Goal: Information Seeking & Learning: Compare options

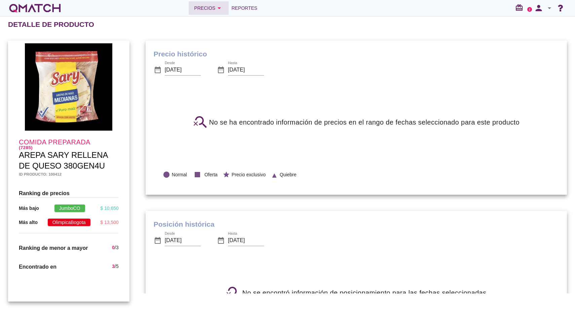
click at [214, 4] on div "Precios arrow_drop_down" at bounding box center [208, 8] width 29 height 8
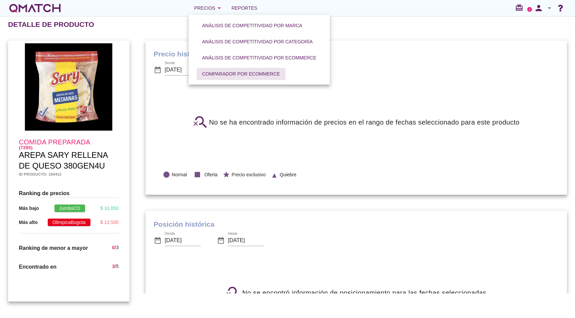
click at [244, 77] on div "Comparador por eCommerce" at bounding box center [241, 74] width 78 height 7
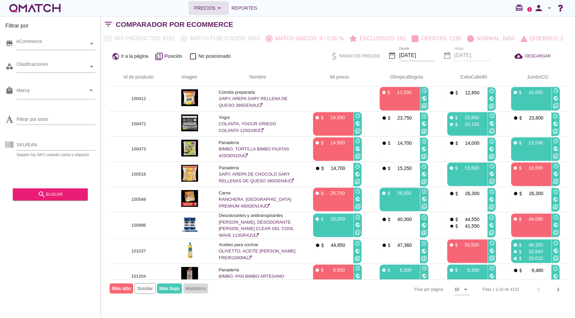
click at [206, 5] on div "Precios arrow_drop_down" at bounding box center [208, 8] width 29 height 8
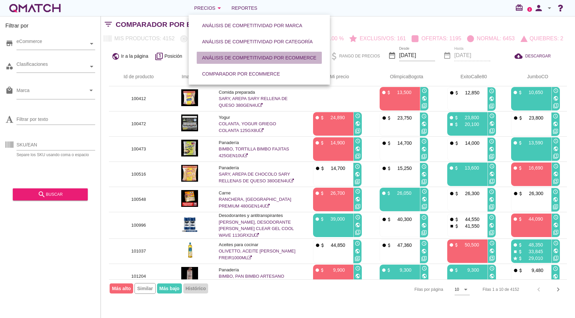
click at [223, 59] on div "Análisis de competitividad por eCommerce" at bounding box center [259, 57] width 114 height 7
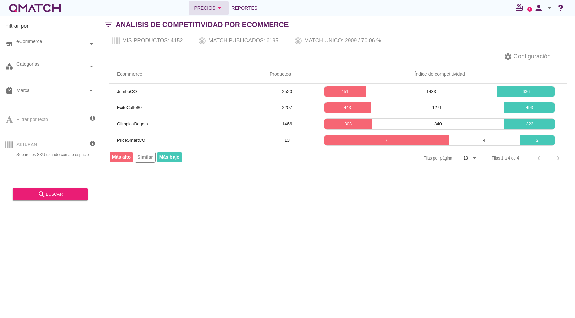
click at [203, 9] on div "Precios arrow_drop_down" at bounding box center [208, 8] width 29 height 8
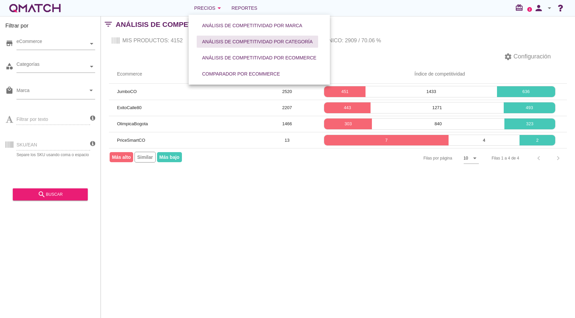
click at [224, 43] on div "Análisis de competitividad por categoría" at bounding box center [257, 41] width 111 height 7
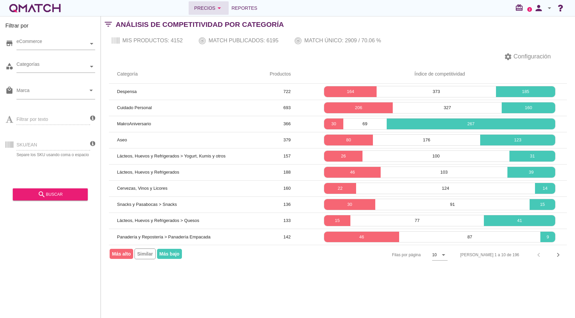
click at [207, 12] on div "Precios arrow_drop_down" at bounding box center [208, 8] width 29 height 8
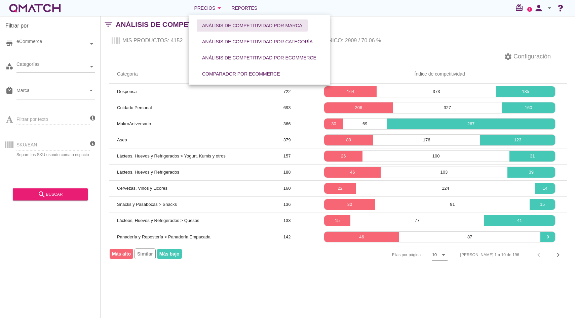
click at [219, 29] on div "Análisis de competitividad por marca" at bounding box center [252, 25] width 100 height 7
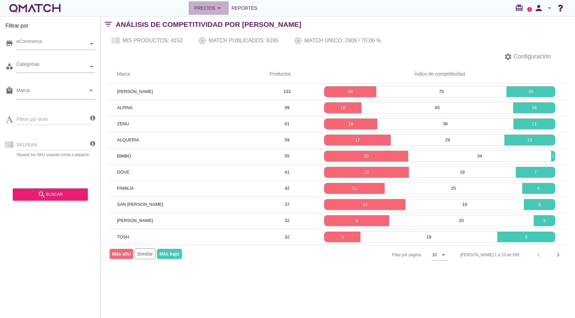
click at [215, 5] on div "Precios arrow_drop_down" at bounding box center [208, 8] width 29 height 8
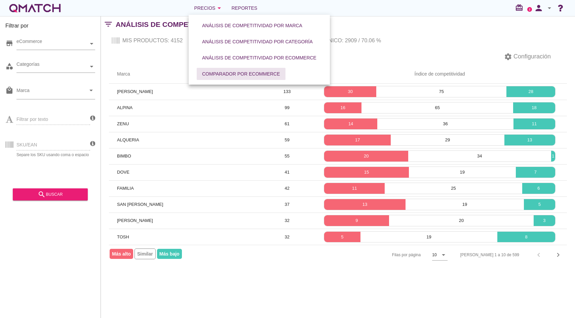
click at [226, 71] on div "Comparador por eCommerce" at bounding box center [241, 74] width 78 height 7
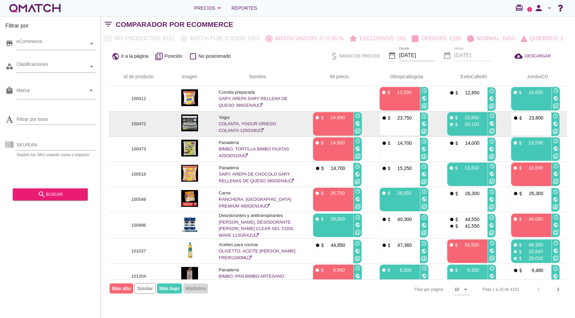
click at [235, 123] on link "COLANTA, YOGUR GRIEGO COLANTA 125GX8U" at bounding box center [248, 127] width 58 height 12
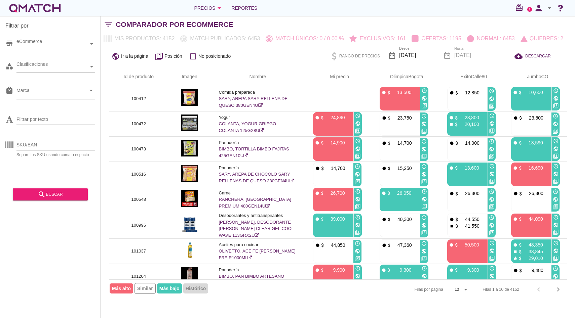
click at [547, 6] on icon "arrow_drop_down" at bounding box center [549, 8] width 8 height 8
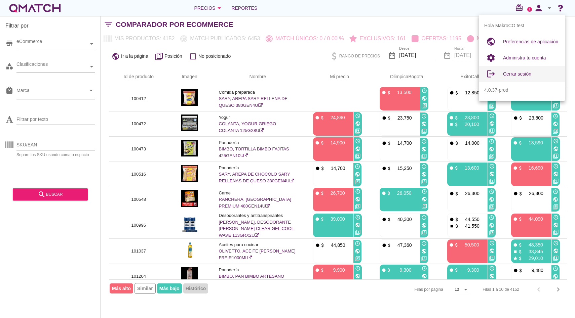
click at [535, 77] on div "Cerrar sesión" at bounding box center [531, 74] width 56 height 8
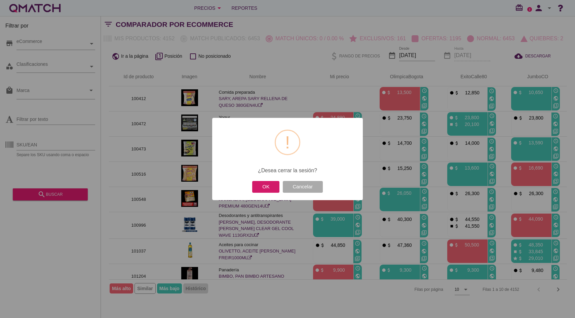
click at [267, 192] on button "OK" at bounding box center [265, 187] width 27 height 12
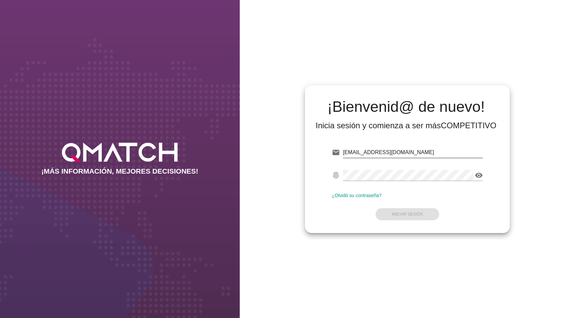
click at [358, 155] on input "dmadrid@qmatch.cl" at bounding box center [413, 152] width 140 height 11
type input "test@test.tottus.cl"
